Goal: Task Accomplishment & Management: Use online tool/utility

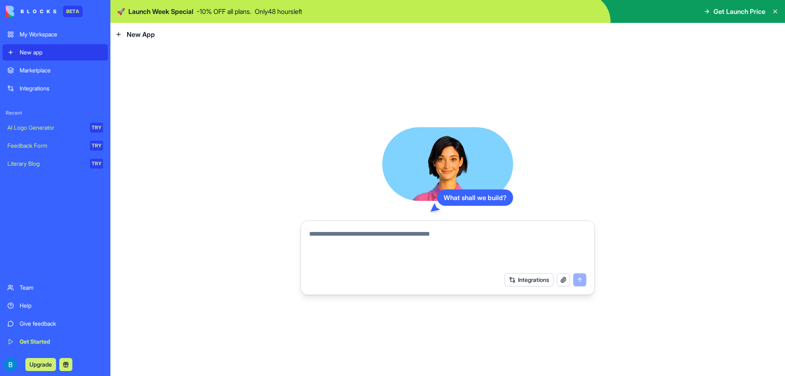
type textarea "*"
click at [371, 235] on textarea "**********" at bounding box center [447, 248] width 277 height 39
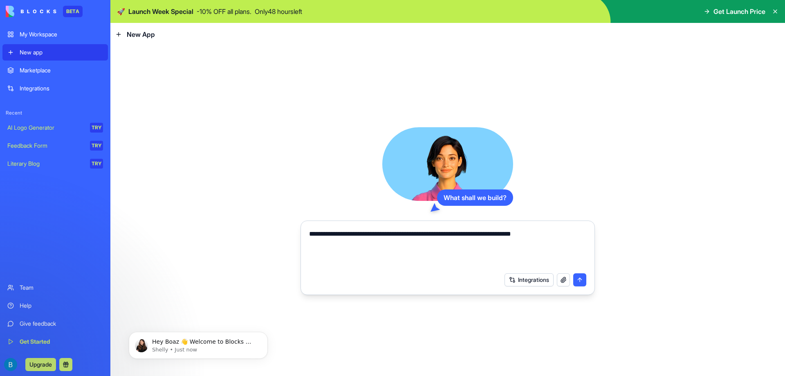
click at [563, 235] on textarea "**********" at bounding box center [447, 248] width 277 height 39
type textarea "**********"
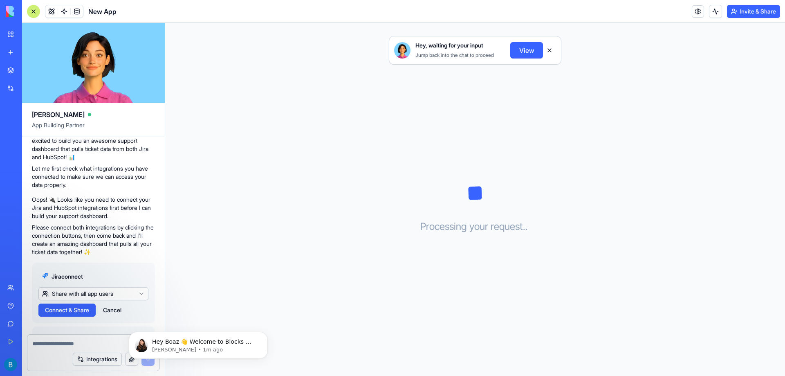
scroll to position [82, 0]
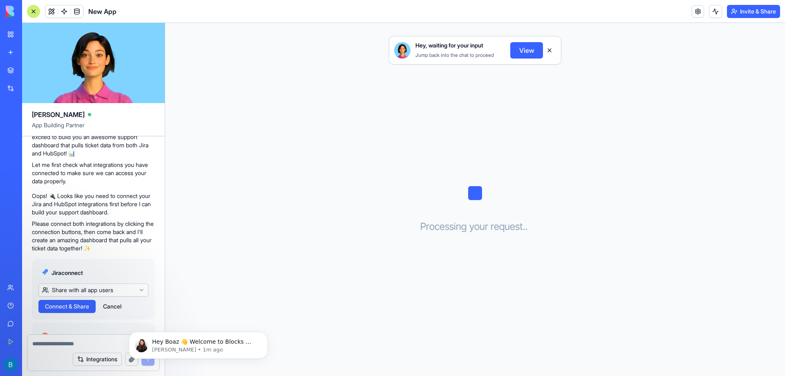
click at [76, 306] on span "Connect & Share" at bounding box center [67, 306] width 44 height 8
click at [125, 288] on html "BETA My Workspace New app Marketplace Integrations Recent New App AI Logo Gener…" at bounding box center [392, 188] width 785 height 376
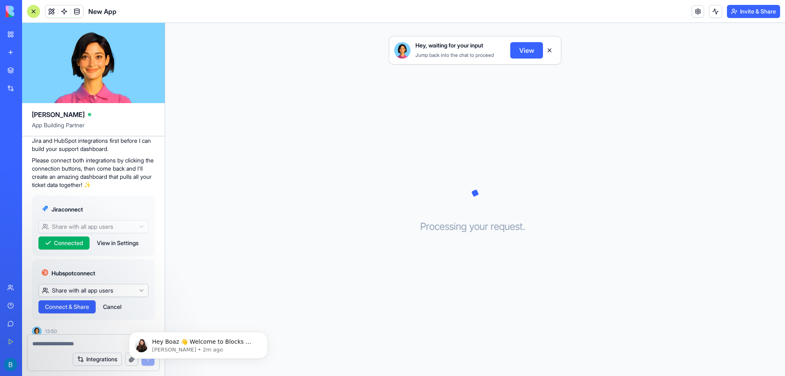
scroll to position [152, 0]
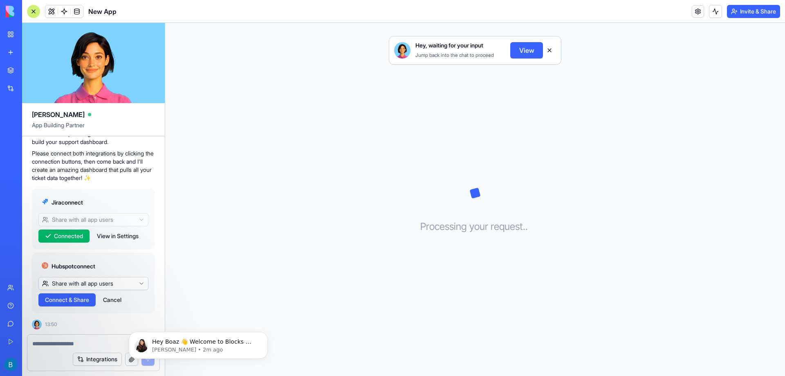
click at [72, 300] on span "Connect & Share" at bounding box center [67, 299] width 44 height 8
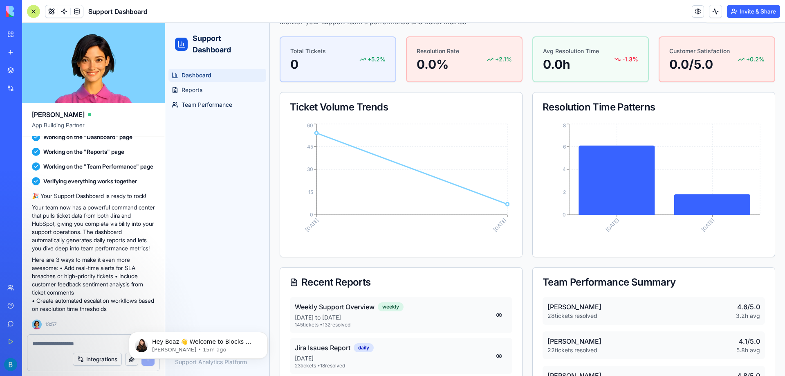
scroll to position [111, 0]
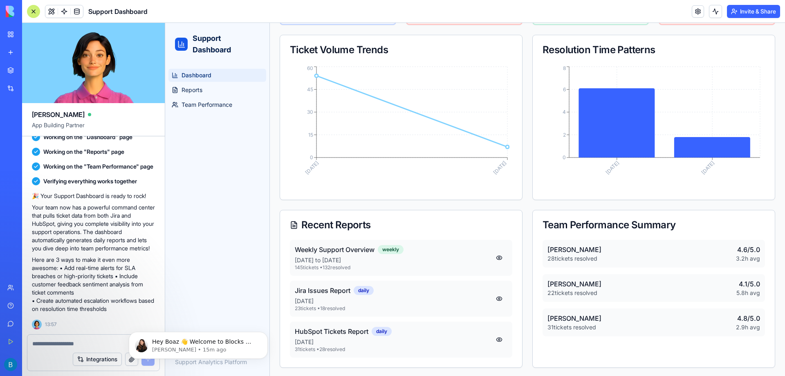
click at [553, 318] on p "[PERSON_NAME]" at bounding box center [574, 318] width 54 height 10
click at [565, 335] on div "[PERSON_NAME] 28 tickets resolved 4.6 /5.0 3.2 h avg [PERSON_NAME] 22 tickets r…" at bounding box center [653, 292] width 242 height 106
drag, startPoint x: 562, startPoint y: 321, endPoint x: 473, endPoint y: 302, distance: 91.0
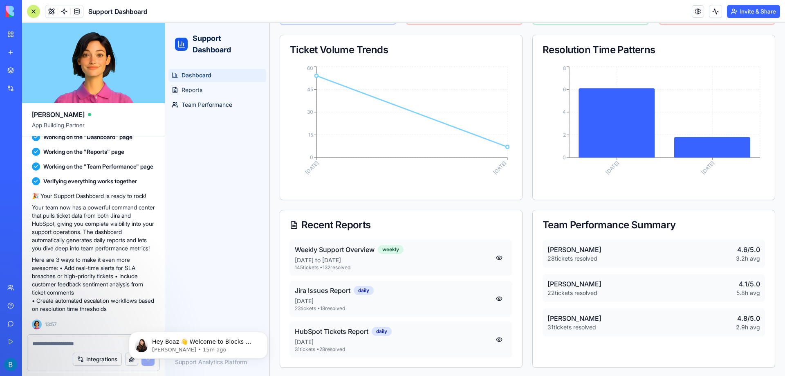
click at [562, 320] on div "[PERSON_NAME] 31 tickets resolved" at bounding box center [574, 322] width 54 height 18
click at [394, 302] on p "[DATE]" at bounding box center [393, 301] width 196 height 8
click at [228, 289] on div "Hey Boaz 👋 Welcome to Blocks 🙌 I'm here if you have any questions! [PERSON_NAME…" at bounding box center [198, 307] width 150 height 102
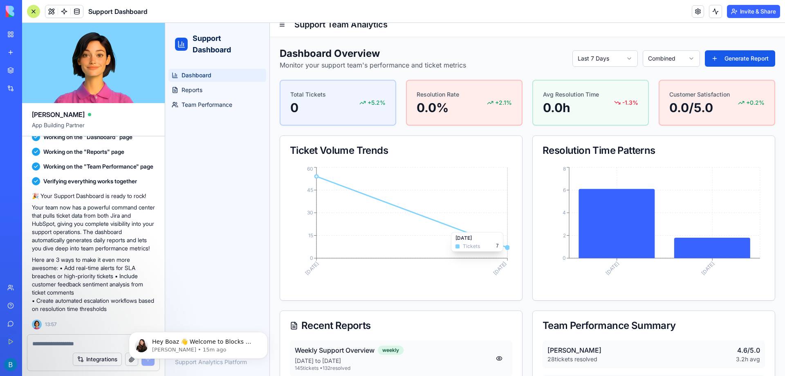
scroll to position [0, 0]
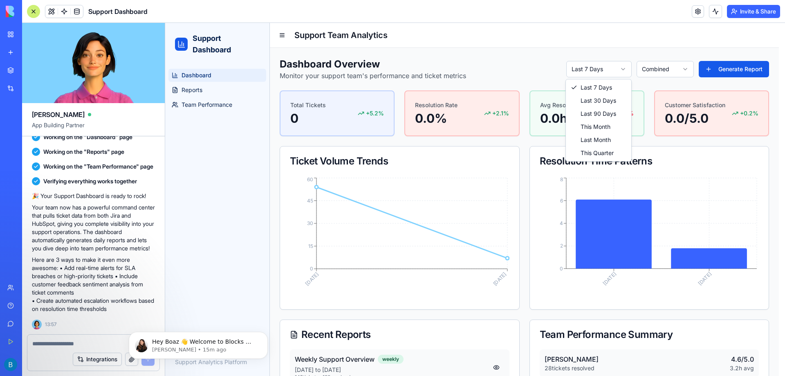
click at [592, 61] on html "Support Dashboard Dashboard Reports Team Performance Support Analytics Platform…" at bounding box center [475, 255] width 620 height 464
click at [592, 62] on html "Support Dashboard Dashboard Reports Team Performance Support Analytics Platform…" at bounding box center [475, 255] width 620 height 464
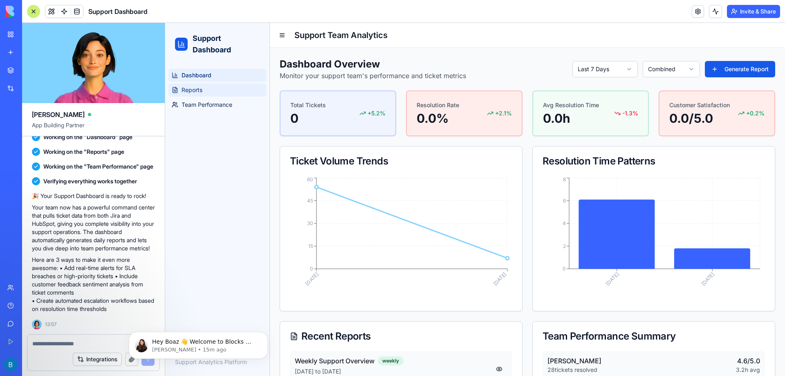
click at [210, 91] on link "Reports" at bounding box center [217, 89] width 98 height 13
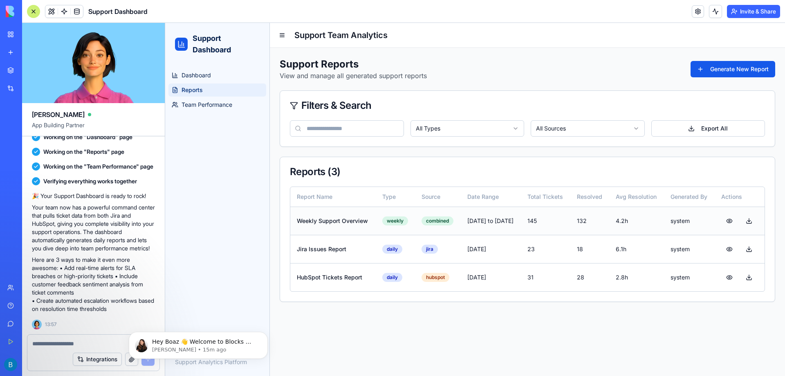
click at [319, 224] on td "Weekly Support Overview" at bounding box center [332, 220] width 85 height 28
click at [333, 252] on td "Jira Issues Report" at bounding box center [332, 249] width 85 height 28
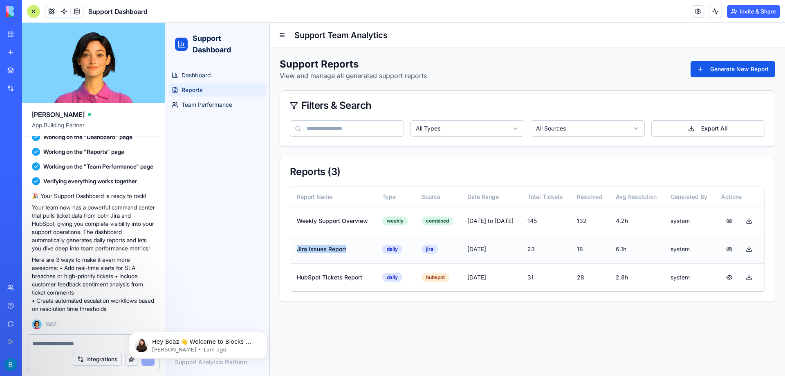
click at [333, 251] on td "Jira Issues Report" at bounding box center [332, 249] width 85 height 28
click at [340, 273] on td "HubSpot Tickets Report" at bounding box center [332, 277] width 85 height 28
click at [351, 248] on td "Jira Issues Report" at bounding box center [332, 249] width 85 height 28
click at [396, 248] on td "daily" at bounding box center [395, 249] width 39 height 28
click at [446, 251] on td "jira" at bounding box center [438, 249] width 46 height 28
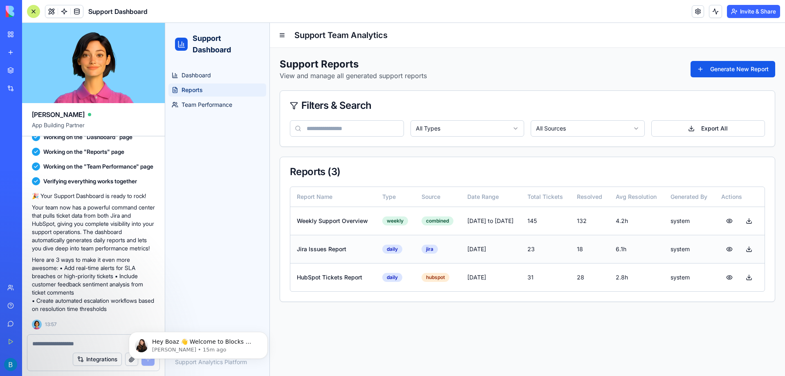
click at [505, 249] on td "[DATE]" at bounding box center [491, 249] width 60 height 28
click at [749, 249] on button at bounding box center [749, 249] width 16 height 15
click at [751, 279] on button at bounding box center [749, 277] width 16 height 15
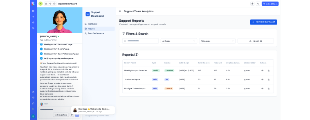
scroll to position [539, 0]
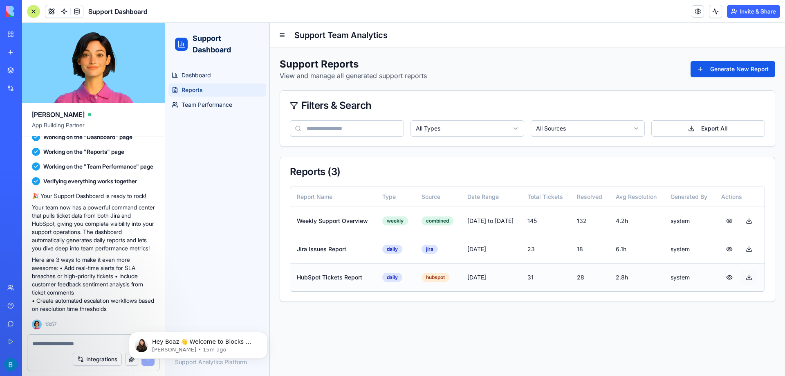
click at [748, 278] on button at bounding box center [749, 277] width 16 height 15
click at [732, 280] on button at bounding box center [729, 277] width 16 height 15
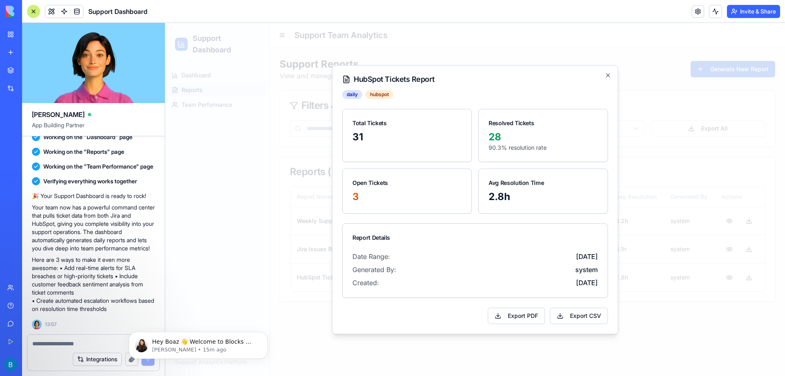
click at [492, 136] on p "28" at bounding box center [542, 136] width 109 height 13
click at [567, 318] on button "Export CSV" at bounding box center [579, 315] width 58 height 16
click at [578, 309] on button "Export CSV" at bounding box center [579, 315] width 58 height 16
click at [576, 316] on button "Export CSV" at bounding box center [579, 315] width 58 height 16
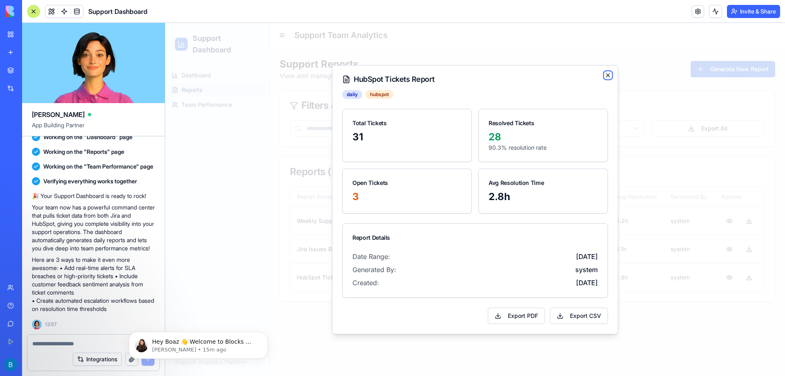
click at [609, 78] on icon "button" at bounding box center [607, 75] width 7 height 7
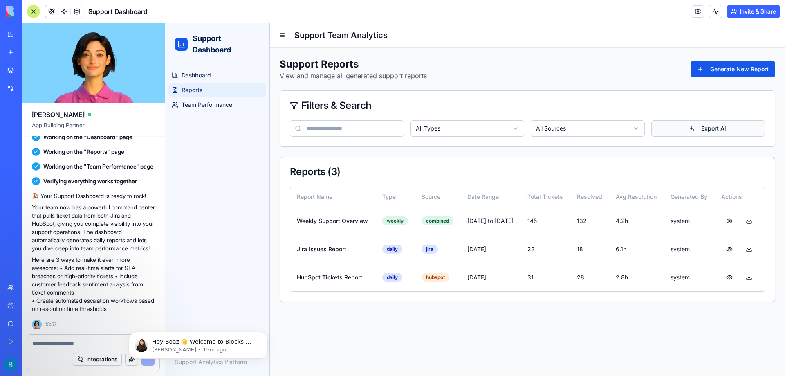
click at [698, 128] on button "Export All" at bounding box center [708, 128] width 114 height 16
click at [607, 124] on html "Support Dashboard Dashboard Reports Team Performance Support Analytics Platform…" at bounding box center [475, 199] width 620 height 353
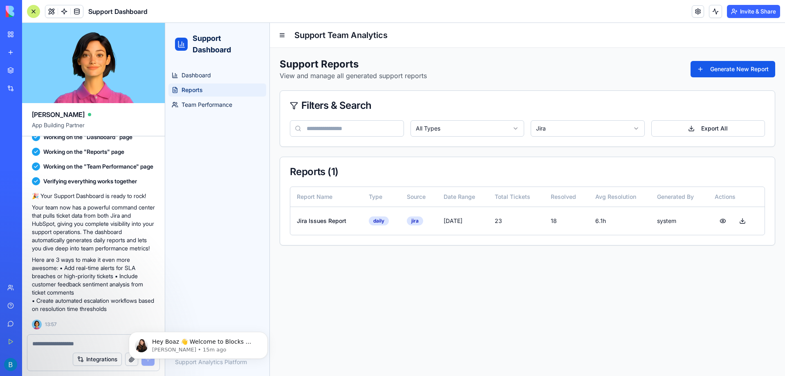
click at [582, 125] on html "Support Dashboard Dashboard Reports Team Performance Support Analytics Platform…" at bounding box center [475, 199] width 620 height 353
click at [693, 128] on button "Export All" at bounding box center [708, 128] width 114 height 16
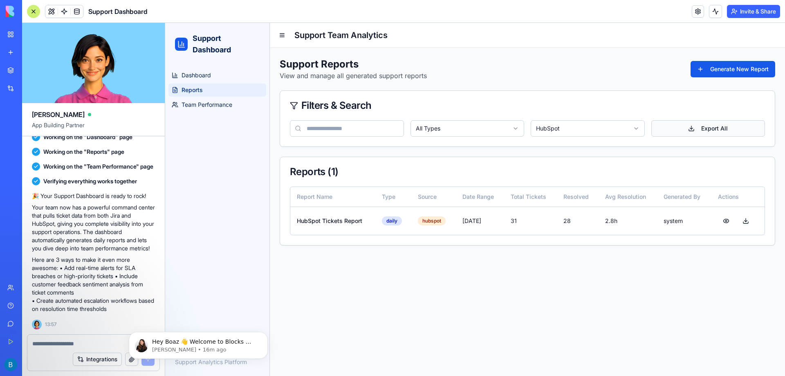
click at [713, 132] on button "Export All" at bounding box center [708, 128] width 114 height 16
click at [696, 15] on link at bounding box center [697, 11] width 12 height 12
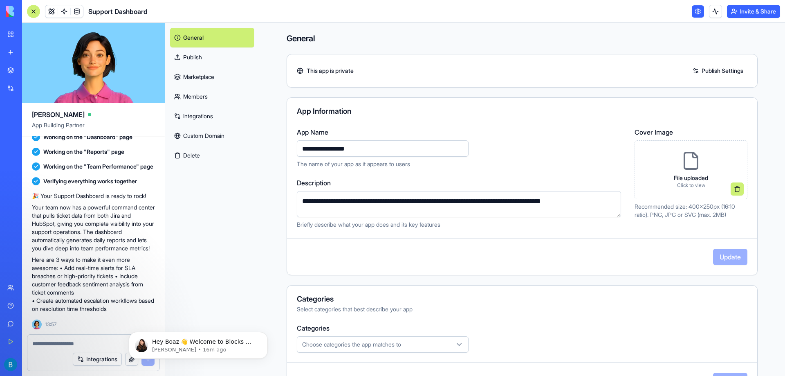
click at [213, 78] on link "Marketplace" at bounding box center [212, 77] width 84 height 20
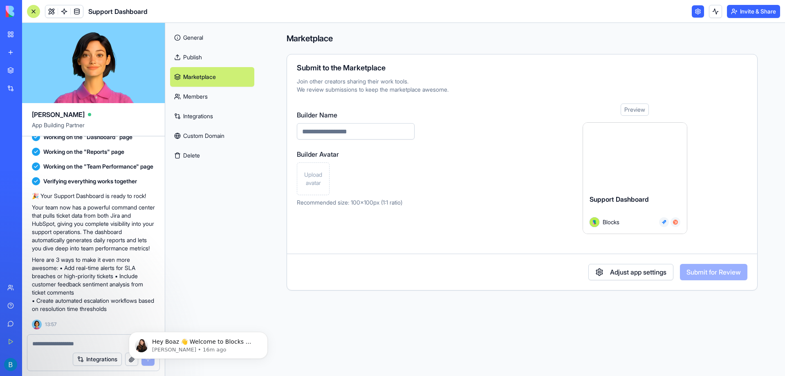
click at [206, 94] on link "Members" at bounding box center [212, 97] width 84 height 20
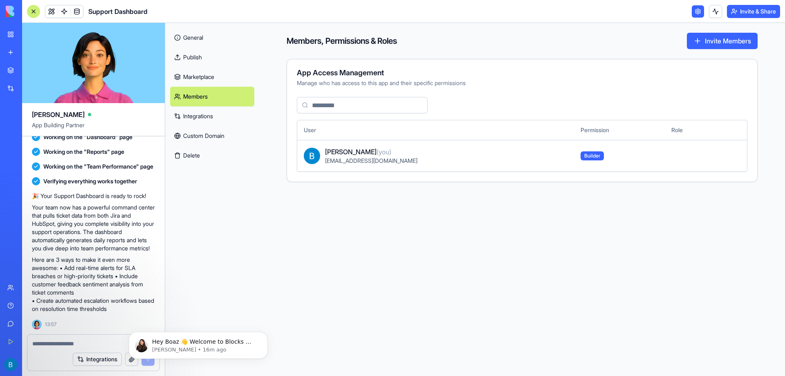
click at [215, 133] on link "Custom Domain" at bounding box center [212, 136] width 84 height 20
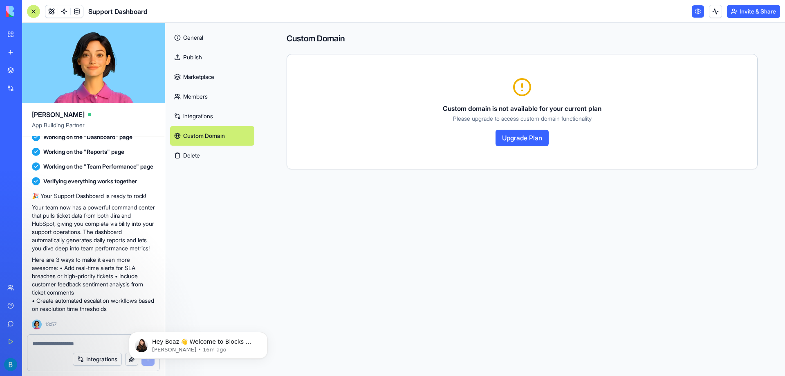
click at [207, 120] on link "Integrations" at bounding box center [212, 116] width 84 height 20
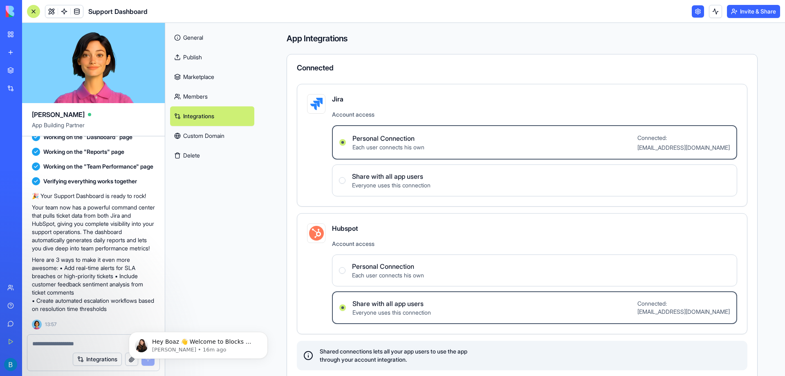
click at [192, 36] on link "General" at bounding box center [212, 38] width 84 height 20
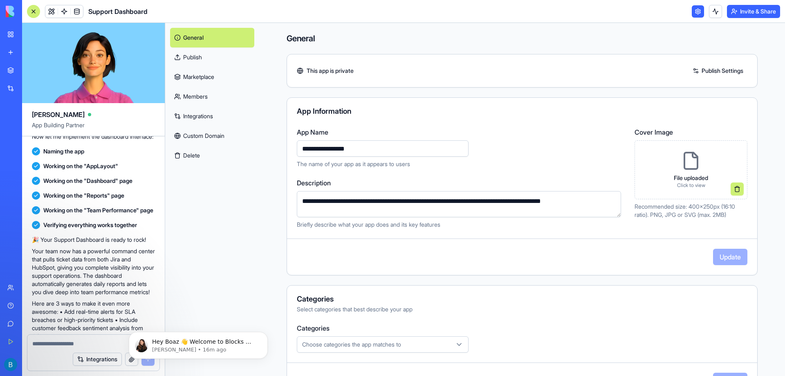
scroll to position [539, 0]
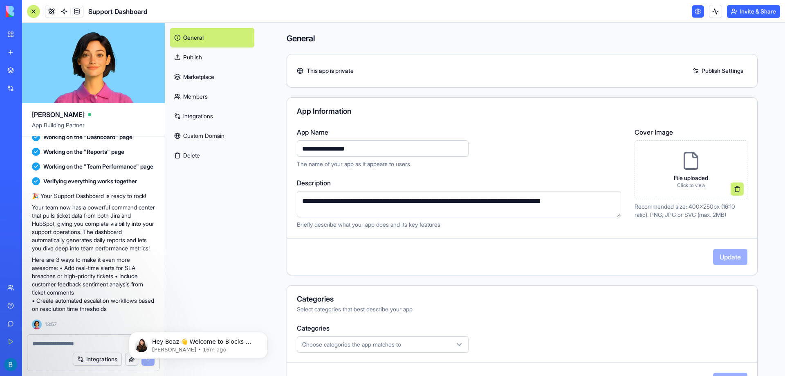
click at [98, 352] on div "Integrations" at bounding box center [93, 358] width 132 height 23
click at [94, 346] on textarea at bounding box center [93, 343] width 122 height 8
click at [218, 32] on link "General" at bounding box center [212, 38] width 84 height 20
click at [199, 43] on link "General" at bounding box center [212, 38] width 84 height 20
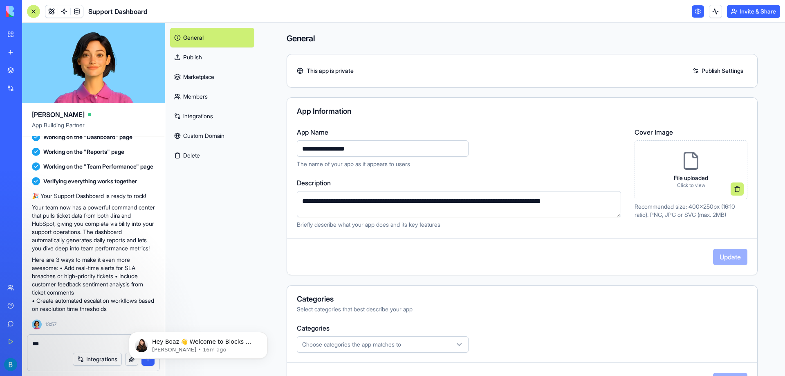
click at [195, 36] on link "General" at bounding box center [212, 38] width 84 height 20
click at [444, 61] on div "This app is private Publish Settings" at bounding box center [521, 71] width 471 height 34
click at [459, 75] on div "This app is private Publish Settings" at bounding box center [522, 70] width 470 height 13
click at [525, 16] on header "Support Dashboard Invite & Share" at bounding box center [403, 11] width 763 height 23
click at [220, 168] on div "General Publish Marketplace Members Integrations Custom Domain Delete" at bounding box center [212, 96] width 94 height 147
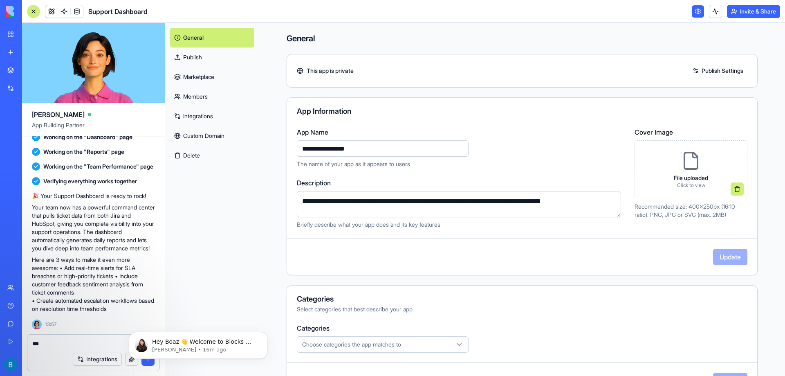
click at [237, 235] on div "General Publish Marketplace Members Integrations Custom Domain Delete" at bounding box center [212, 199] width 94 height 353
click at [30, 128] on div "New App" at bounding box center [18, 127] width 23 height 8
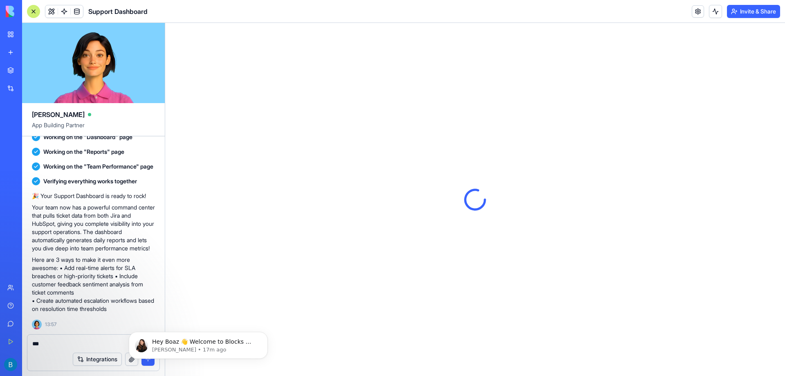
click at [65, 344] on textarea "***" at bounding box center [93, 343] width 122 height 8
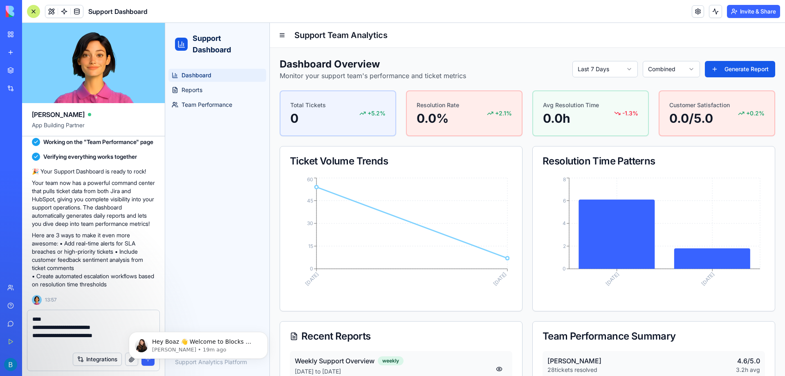
drag, startPoint x: 59, startPoint y: 336, endPoint x: 74, endPoint y: 336, distance: 15.1
click at [60, 336] on textarea "**********" at bounding box center [93, 331] width 122 height 33
click at [110, 332] on textarea "**********" at bounding box center [93, 331] width 122 height 33
click at [106, 335] on textarea "**********" at bounding box center [93, 331] width 122 height 33
paste textarea "**********"
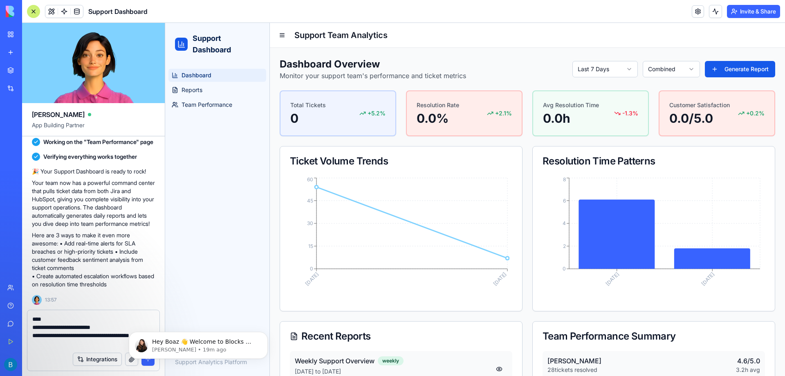
paste textarea "**********"
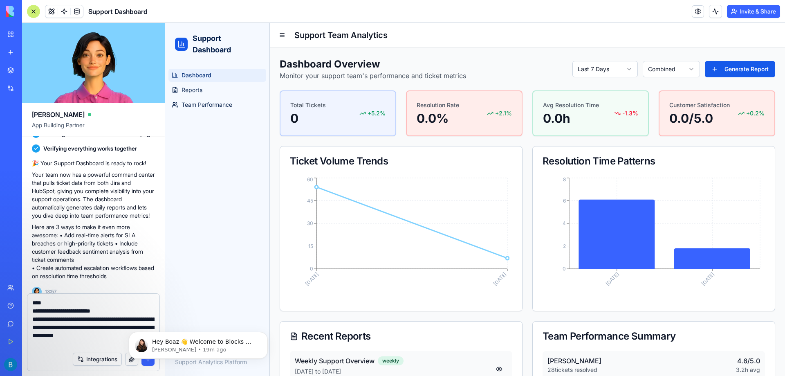
type textarea "**********"
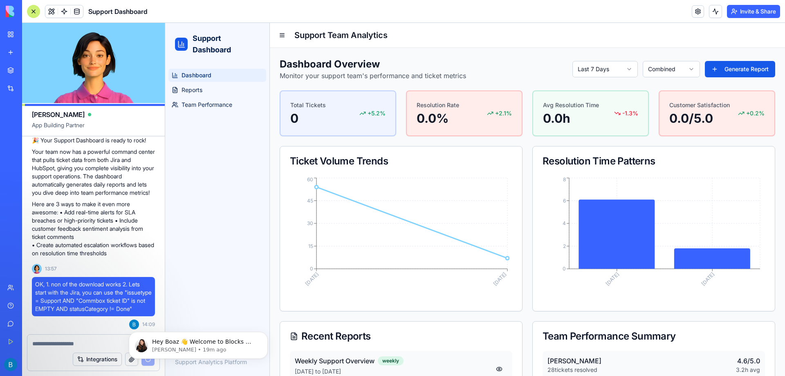
click at [212, 246] on div "Dashboard Reports Team Performance" at bounding box center [217, 206] width 104 height 282
click at [260, 336] on button "Dismiss notification" at bounding box center [265, 334] width 11 height 11
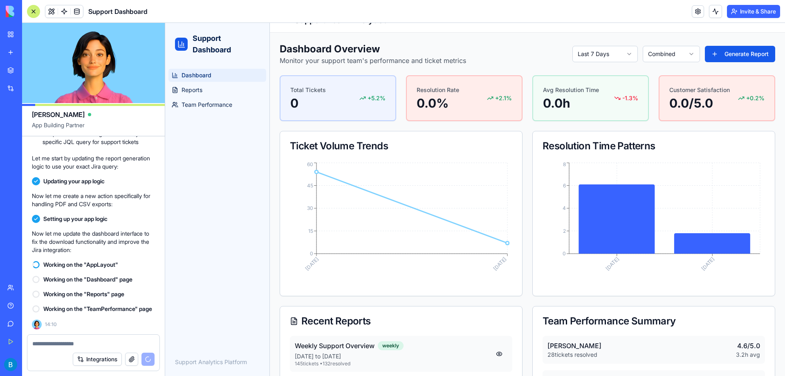
scroll to position [0, 0]
